Goal: Find specific page/section: Find specific page/section

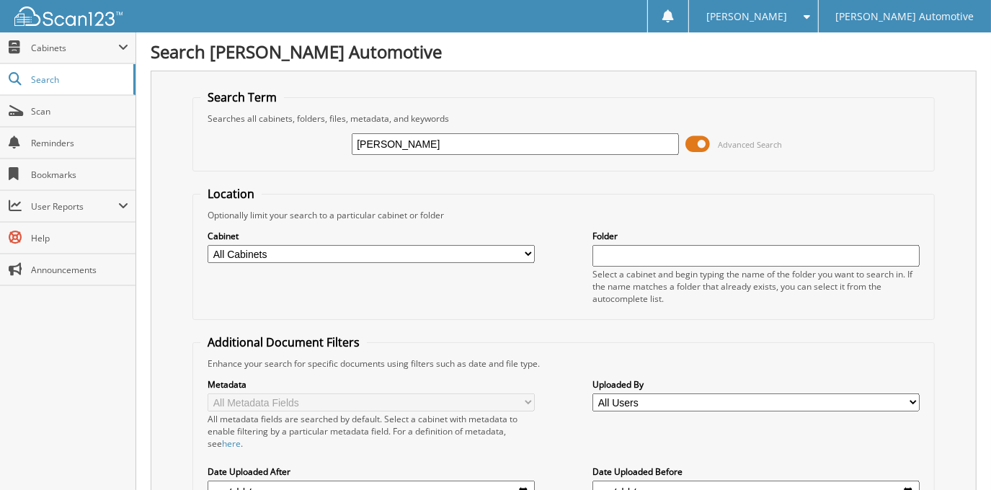
type input "[PERSON_NAME]"
click at [701, 147] on span at bounding box center [698, 144] width 25 height 22
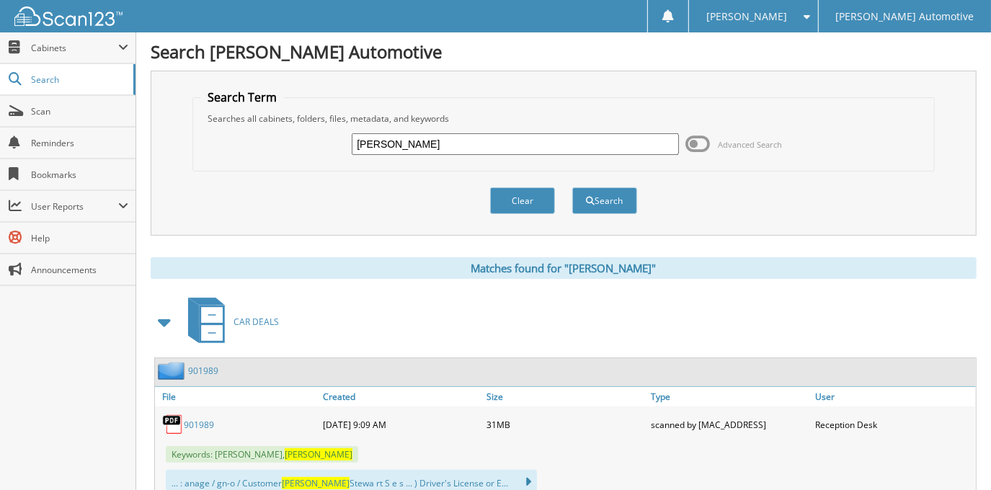
drag, startPoint x: 456, startPoint y: 144, endPoint x: 296, endPoint y: 160, distance: 160.8
click at [296, 160] on div "BRANDI LEE Advanced Search" at bounding box center [563, 144] width 726 height 39
click at [63, 45] on span "Cabinets" at bounding box center [74, 48] width 87 height 12
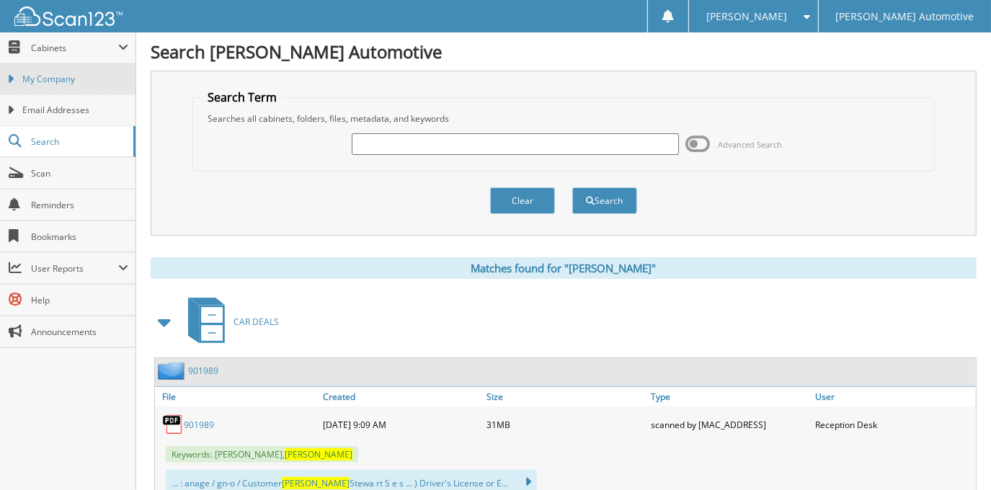
click at [86, 81] on span "My Company" at bounding box center [75, 79] width 106 height 13
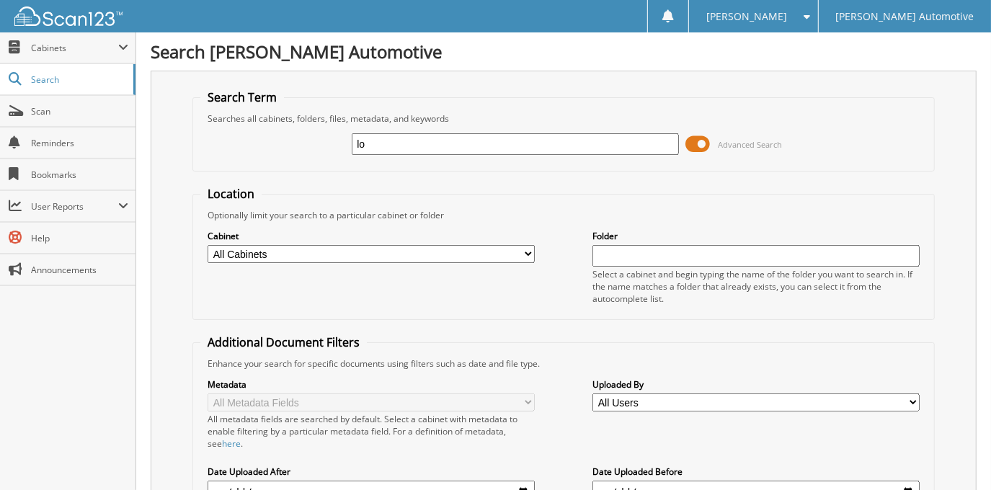
type input "l"
type input "LOUIS GUILLOT"
click at [703, 145] on span at bounding box center [698, 144] width 25 height 22
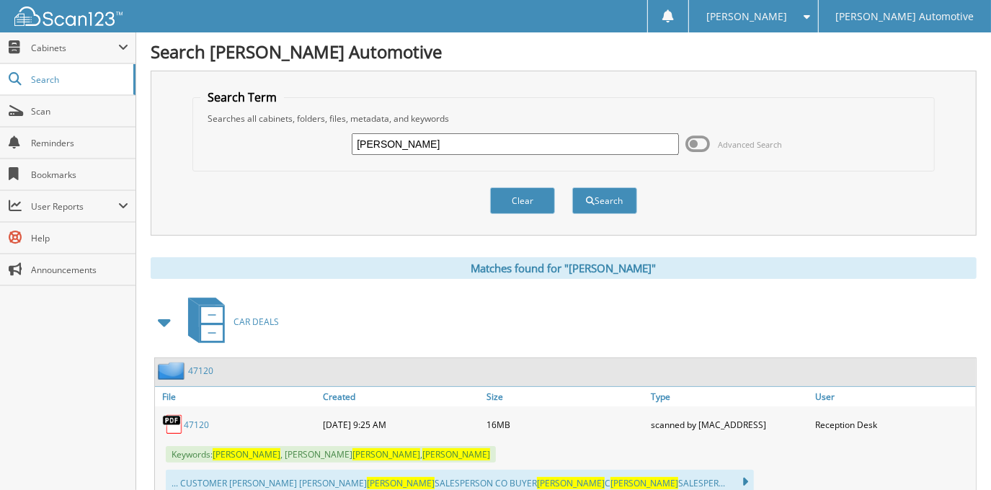
drag, startPoint x: 476, startPoint y: 136, endPoint x: 236, endPoint y: 148, distance: 239.7
click at [236, 148] on div "LOUIS GUILLOT Advanced Search" at bounding box center [563, 144] width 726 height 39
type input "[PERSON_NAME]"
click at [572, 187] on button "Search" at bounding box center [604, 200] width 65 height 27
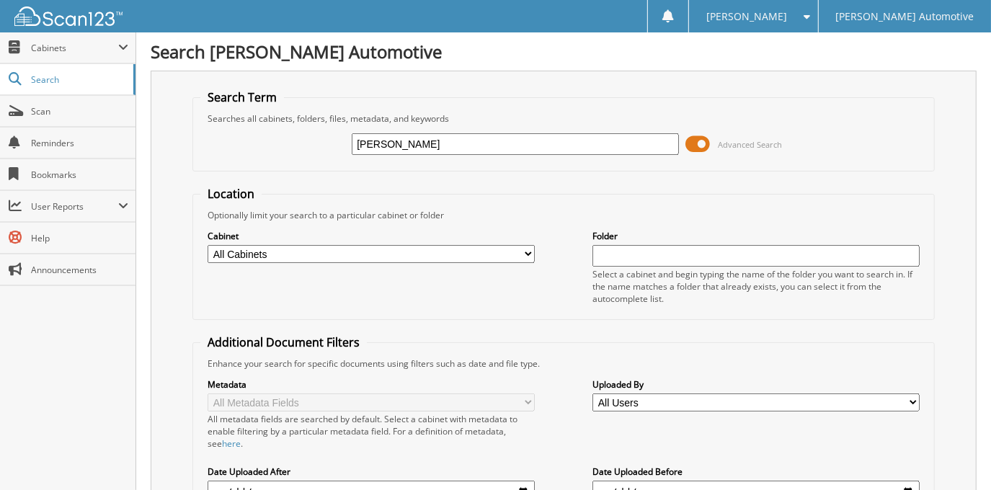
click at [704, 141] on span at bounding box center [698, 144] width 25 height 22
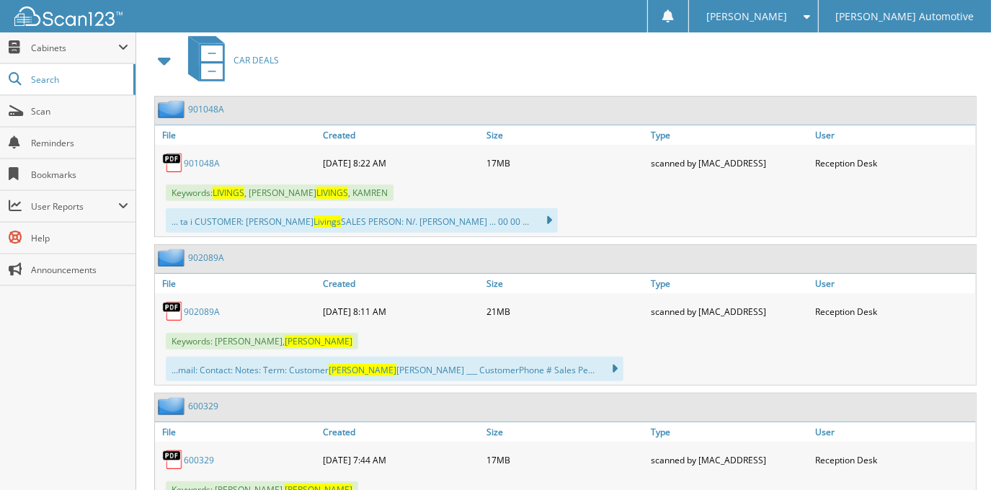
scroll to position [65, 0]
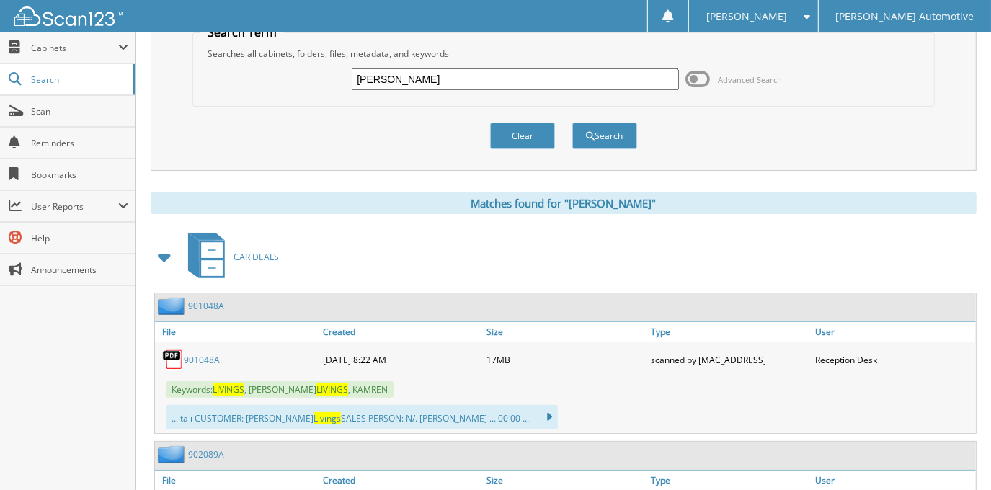
click at [463, 70] on input "[PERSON_NAME]" at bounding box center [515, 79] width 327 height 22
type input "99410"
click at [572, 123] on button "Search" at bounding box center [604, 136] width 65 height 27
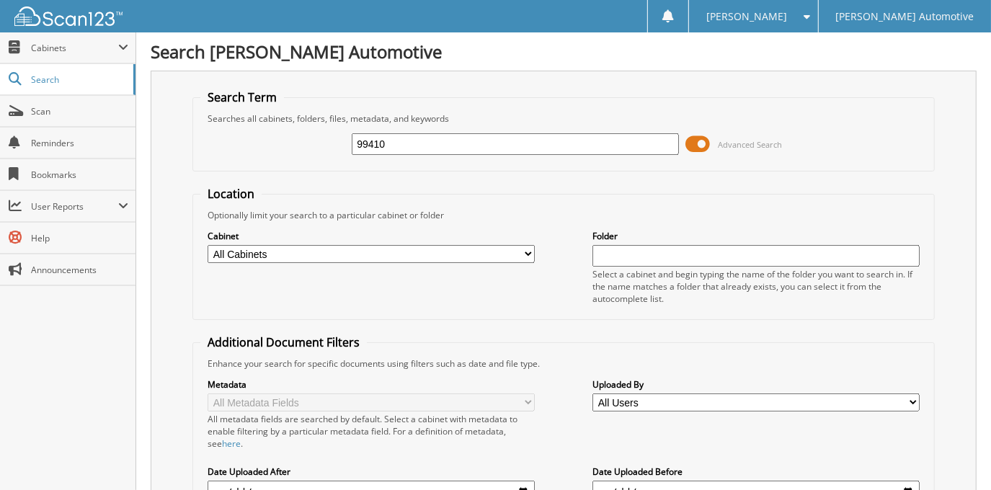
click at [705, 142] on span at bounding box center [698, 144] width 25 height 22
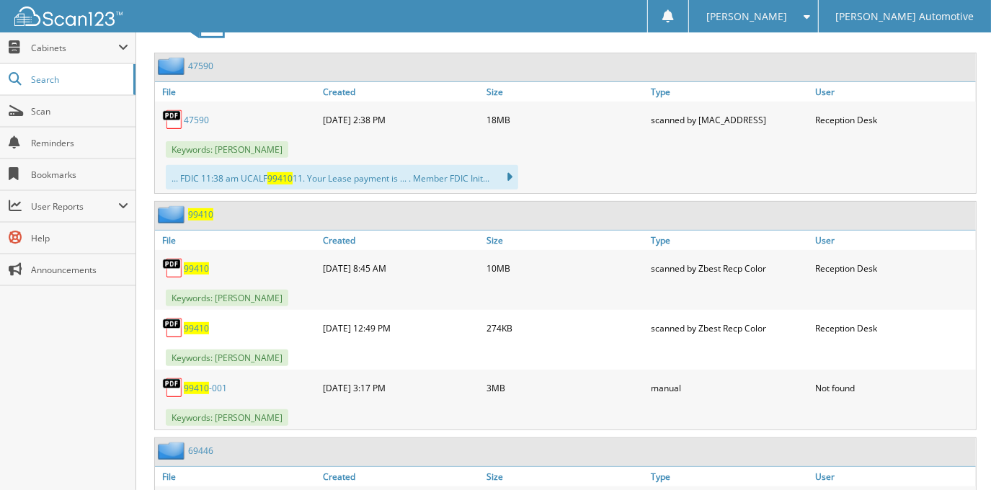
scroll to position [327, 0]
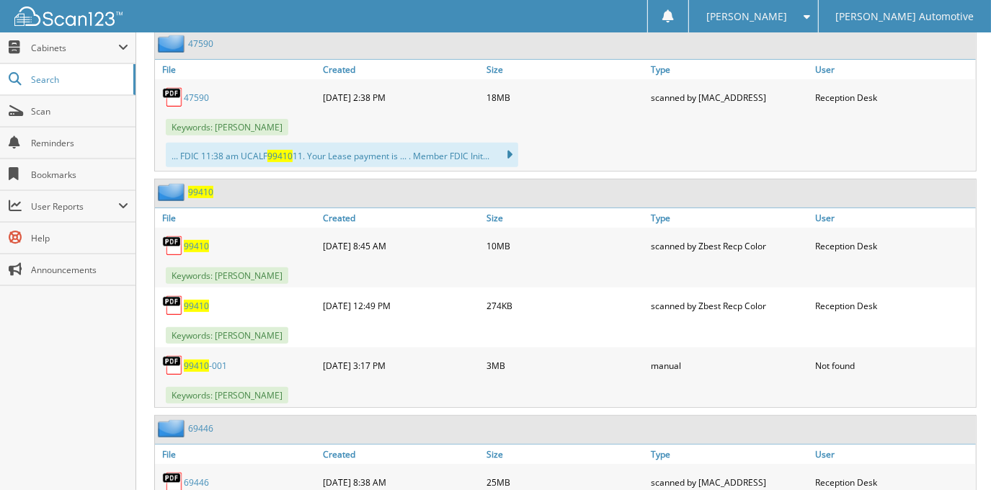
click at [190, 241] on span "99410" at bounding box center [196, 246] width 25 height 12
